Goal: Task Accomplishment & Management: Use online tool/utility

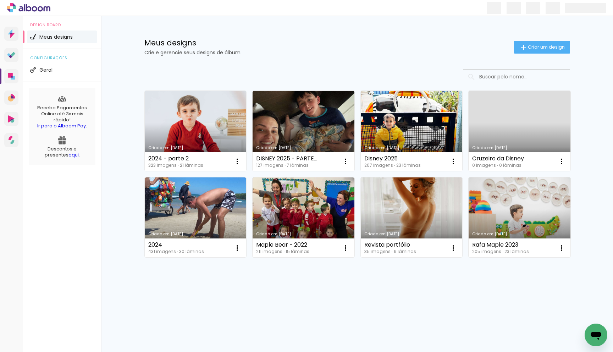
click at [202, 114] on link "Criado em [DATE]" at bounding box center [196, 131] width 102 height 80
